Goal: Transaction & Acquisition: Obtain resource

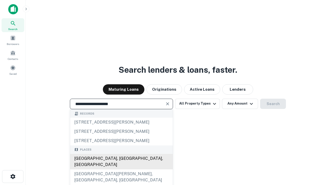
click at [121, 170] on div "Santa Monica, CA, USA" at bounding box center [121, 161] width 103 height 15
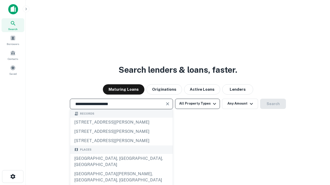
type input "**********"
click at [197, 104] on button "All Property Types" at bounding box center [197, 104] width 45 height 10
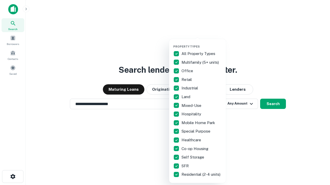
click at [201, 43] on button "button" at bounding box center [201, 43] width 57 height 0
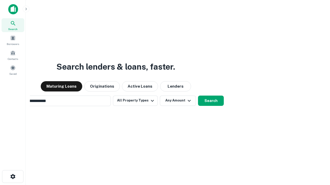
scroll to position [8, 0]
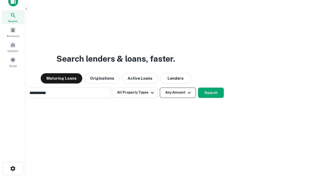
click at [160, 88] on button "Any Amount" at bounding box center [178, 93] width 36 height 10
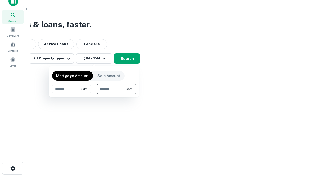
type input "*******"
click at [94, 94] on button "button" at bounding box center [94, 94] width 84 height 0
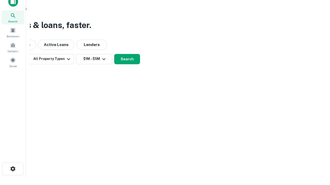
scroll to position [3, 95]
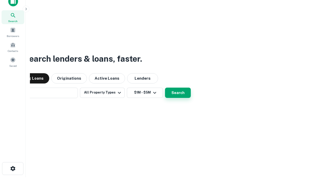
click at [165, 88] on button "Search" at bounding box center [178, 93] width 26 height 10
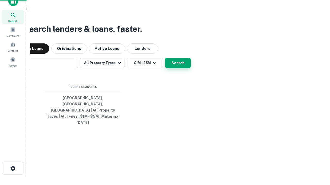
scroll to position [14, 146]
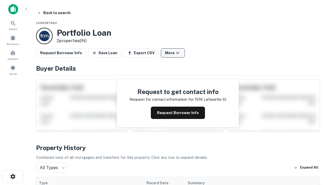
click at [173, 53] on button "More" at bounding box center [173, 52] width 24 height 9
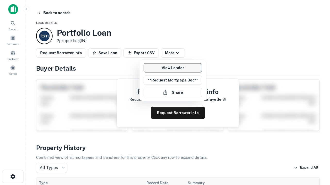
click at [173, 68] on link "View Lender" at bounding box center [172, 67] width 58 height 9
